Goal: Entertainment & Leisure: Browse casually

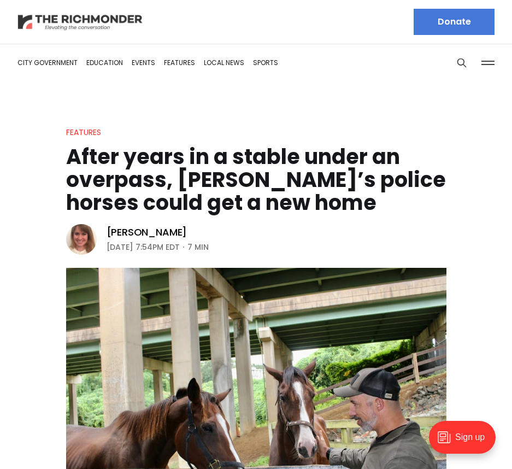
click at [76, 22] on img at bounding box center [80, 22] width 126 height 19
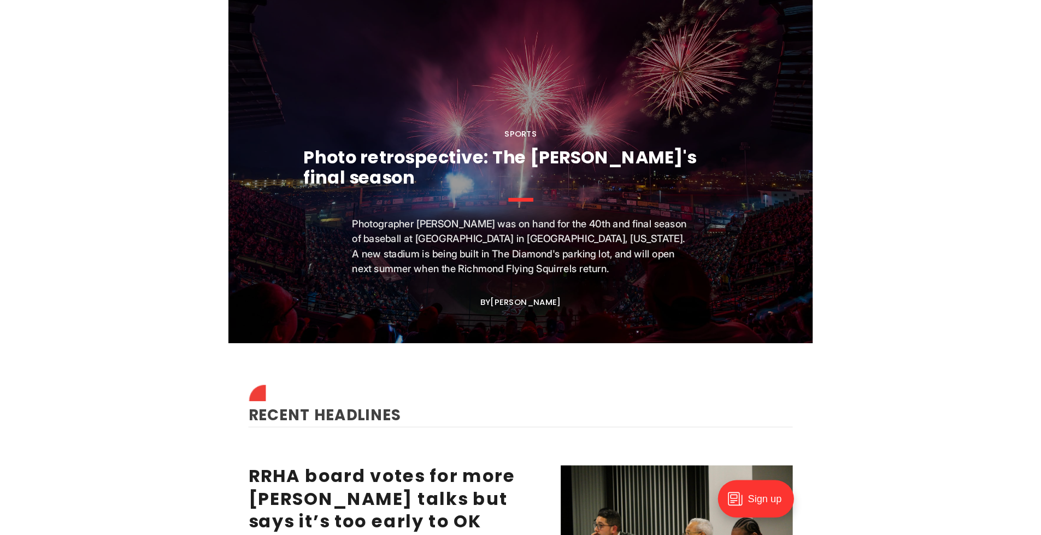
scroll to position [1147, 0]
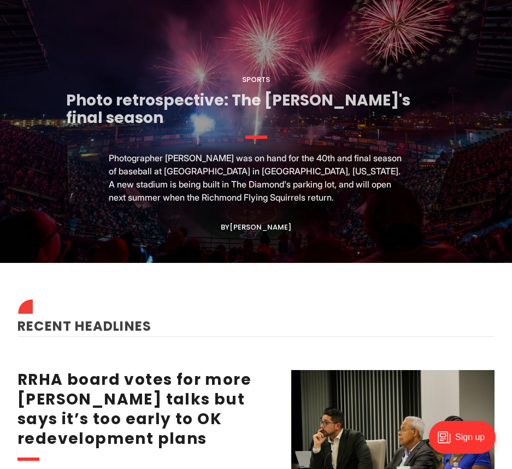
click at [147, 90] on link "Photo retrospective: The [PERSON_NAME]'s final season" at bounding box center [238, 109] width 344 height 39
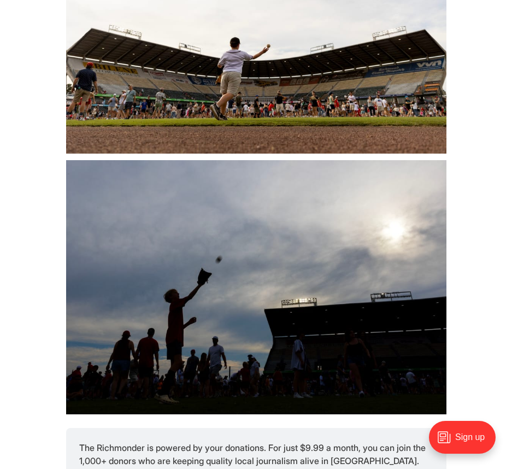
scroll to position [11088, 0]
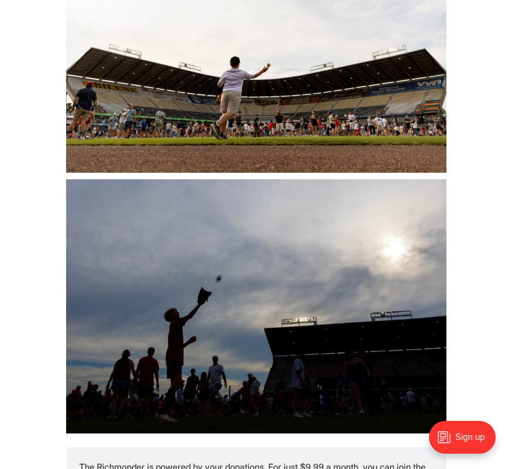
click at [222, 114] on img at bounding box center [256, 46] width 380 height 253
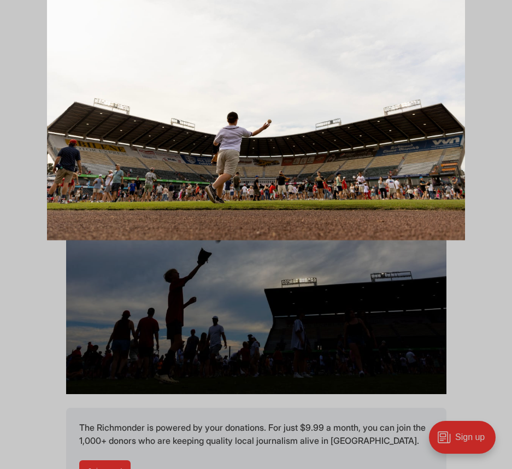
scroll to position [11143, 0]
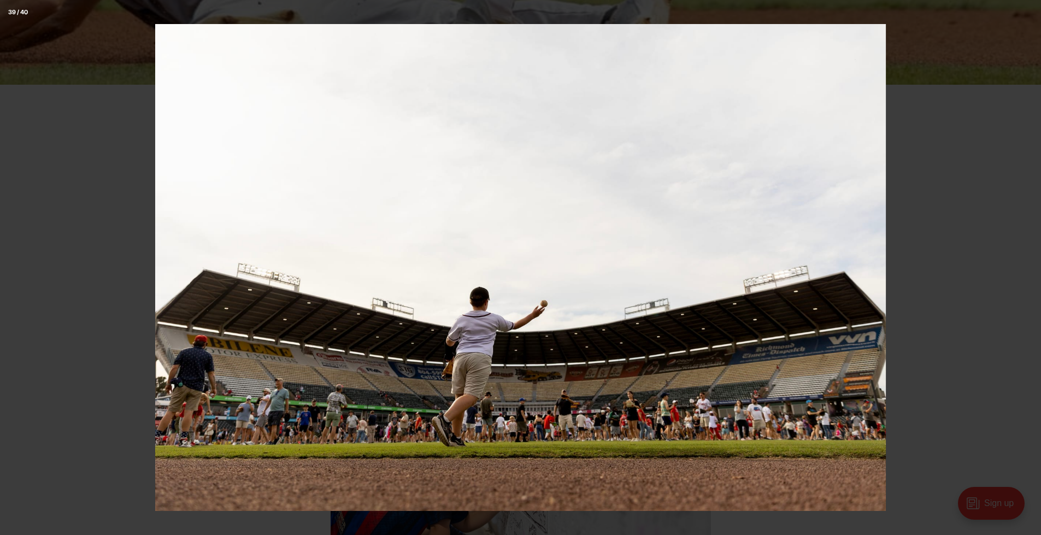
scroll to position [11141, 0]
click at [511, 187] on img at bounding box center [520, 267] width 730 height 487
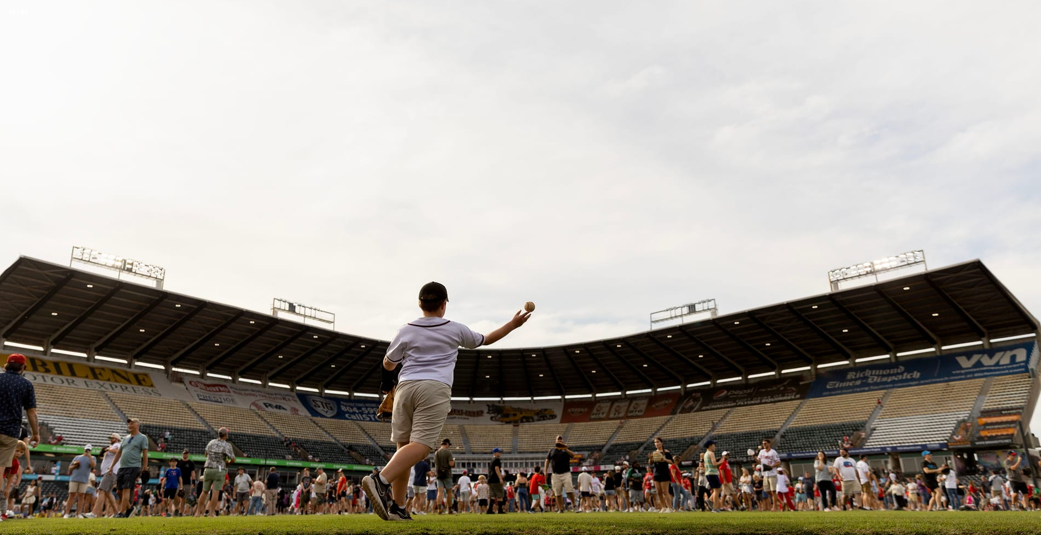
click at [511, 212] on img at bounding box center [494, 253] width 1092 height 728
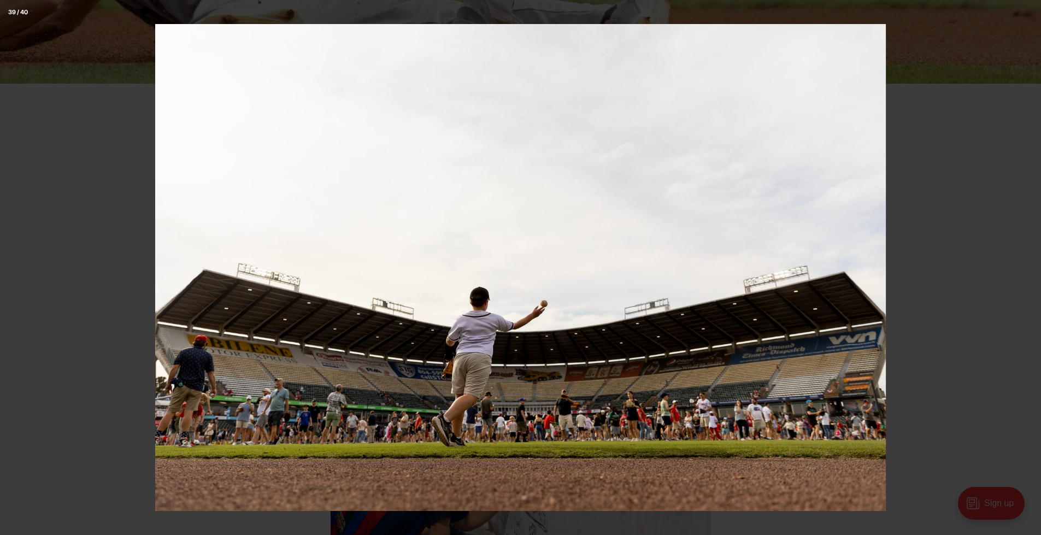
click at [511, 140] on div at bounding box center [675, 291] width 1041 height 535
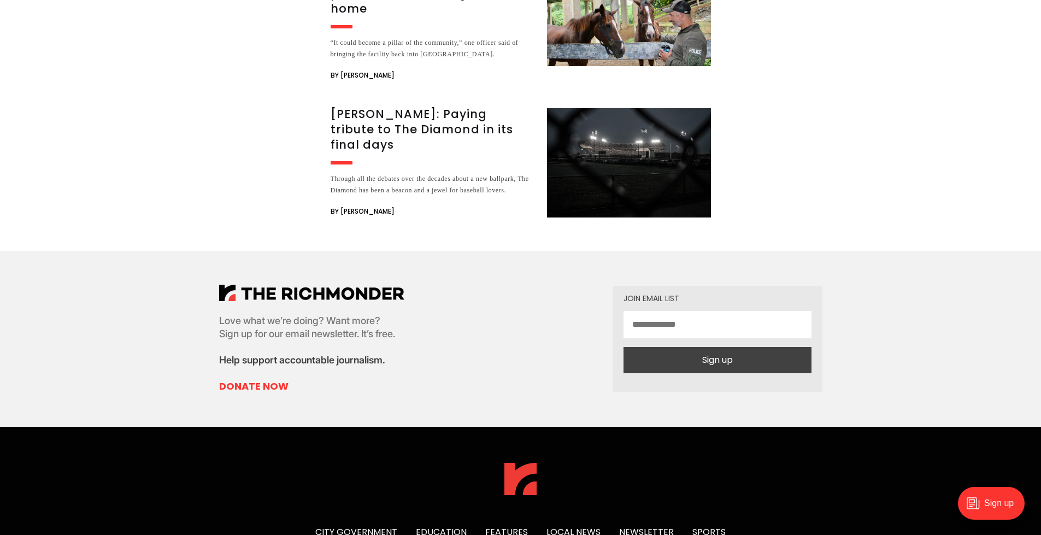
scroll to position [14637, 0]
